Goal: Transaction & Acquisition: Purchase product/service

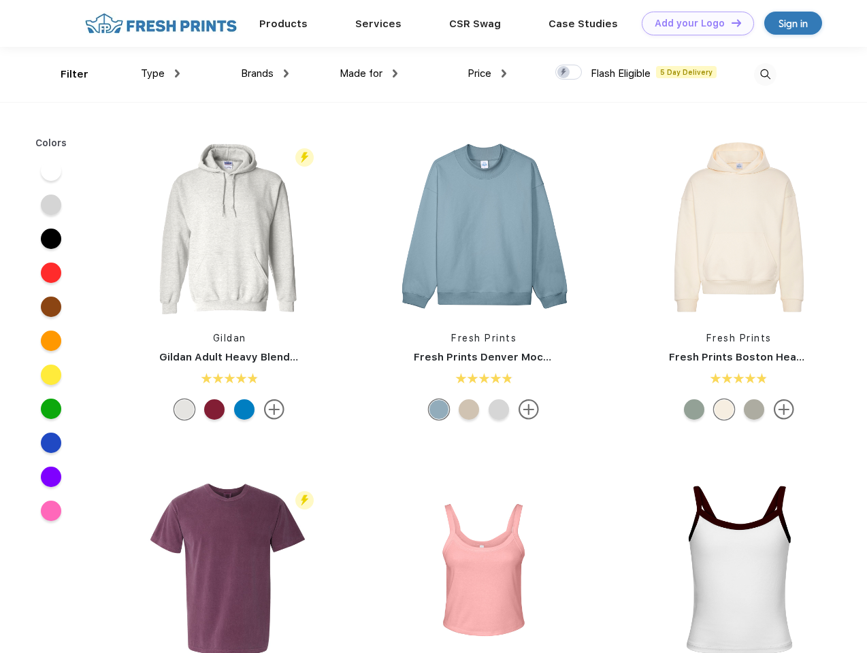
scroll to position [1, 0]
click at [693, 23] on link "Add your Logo Design Tool" at bounding box center [697, 24] width 112 height 24
click at [0, 0] on div "Design Tool" at bounding box center [0, 0] width 0 height 0
click at [730, 22] on link "Add your Logo Design Tool" at bounding box center [697, 24] width 112 height 24
click at [65, 74] on div "Filter" at bounding box center [75, 75] width 28 height 16
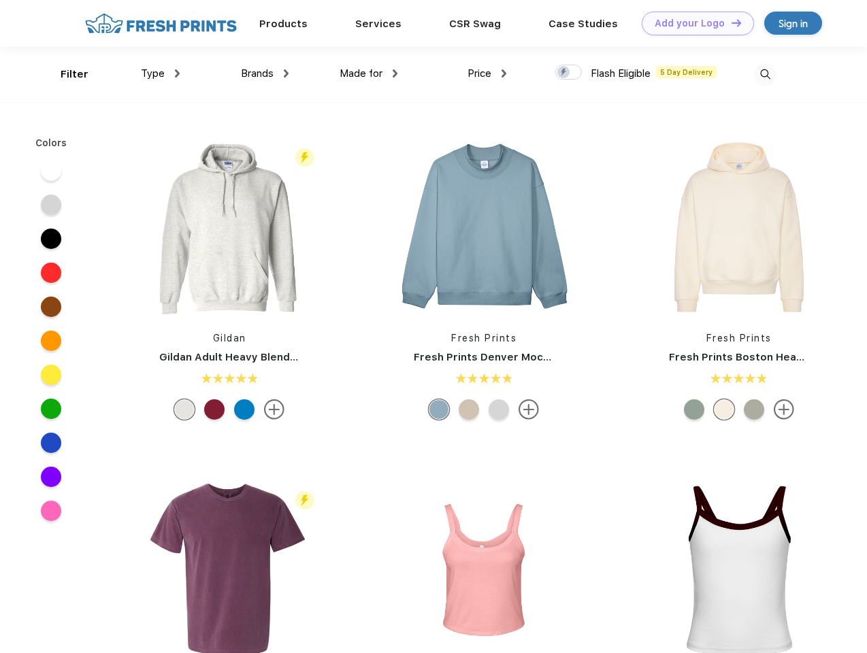
click at [161, 73] on span "Type" at bounding box center [153, 73] width 24 height 12
click at [265, 73] on span "Brands" at bounding box center [257, 73] width 33 height 12
click at [369, 73] on span "Made for" at bounding box center [360, 73] width 43 height 12
click at [487, 73] on span "Price" at bounding box center [479, 73] width 24 height 12
click at [569, 73] on div at bounding box center [568, 72] width 27 height 15
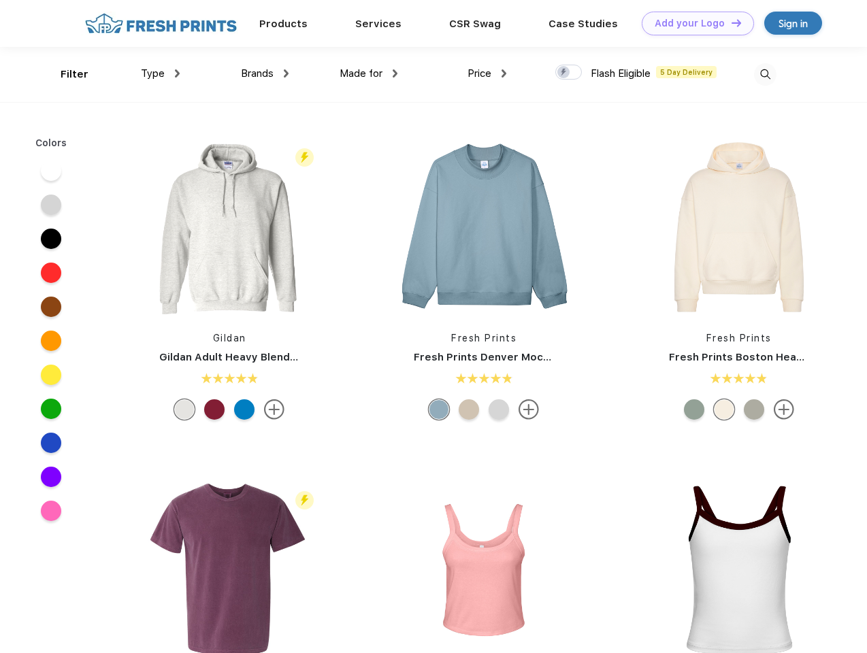
click at [564, 73] on input "checkbox" at bounding box center [559, 68] width 9 height 9
click at [765, 74] on img at bounding box center [765, 74] width 22 height 22
